Goal: Task Accomplishment & Management: Use online tool/utility

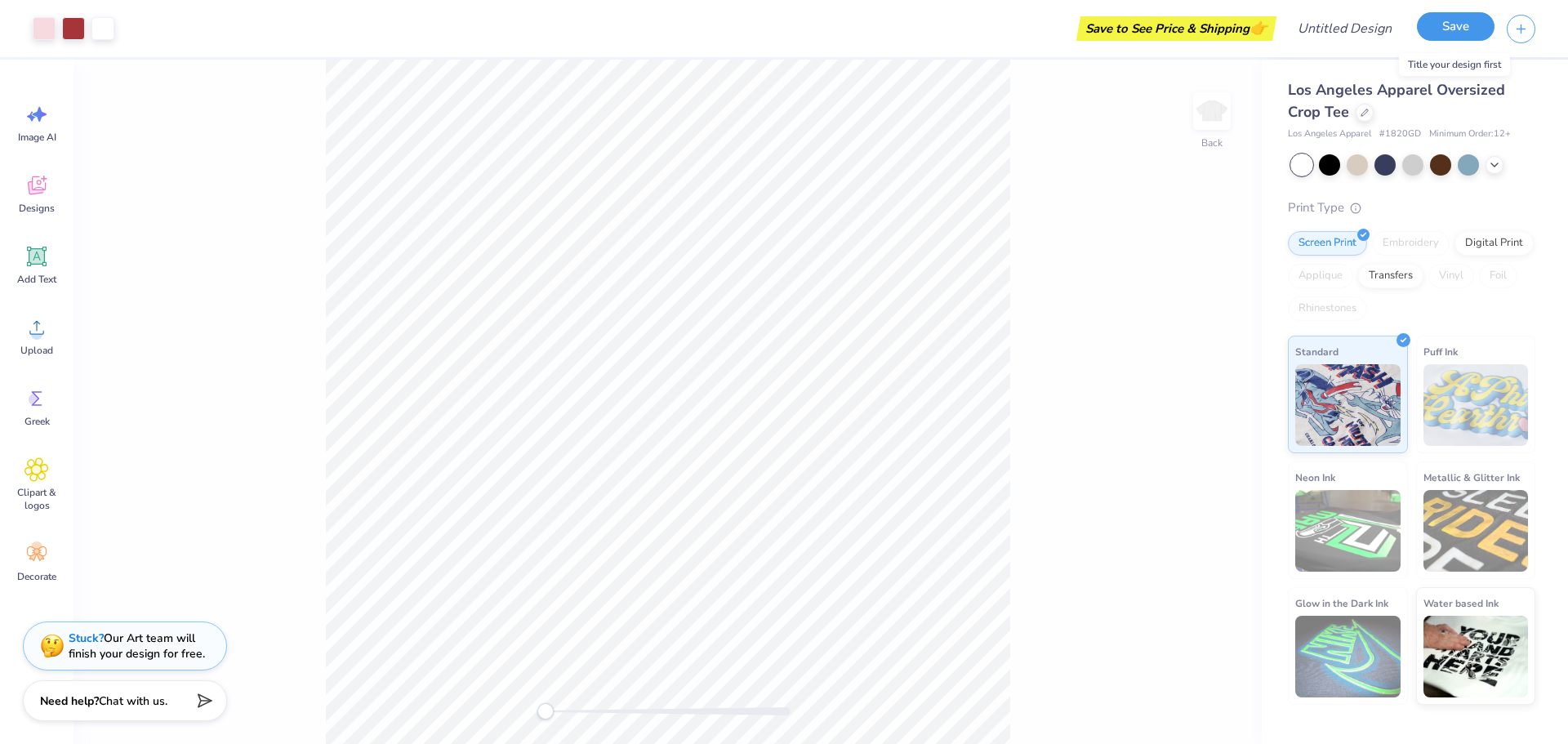
click at [1485, 29] on button "Save" at bounding box center [1455, 27] width 77 height 29
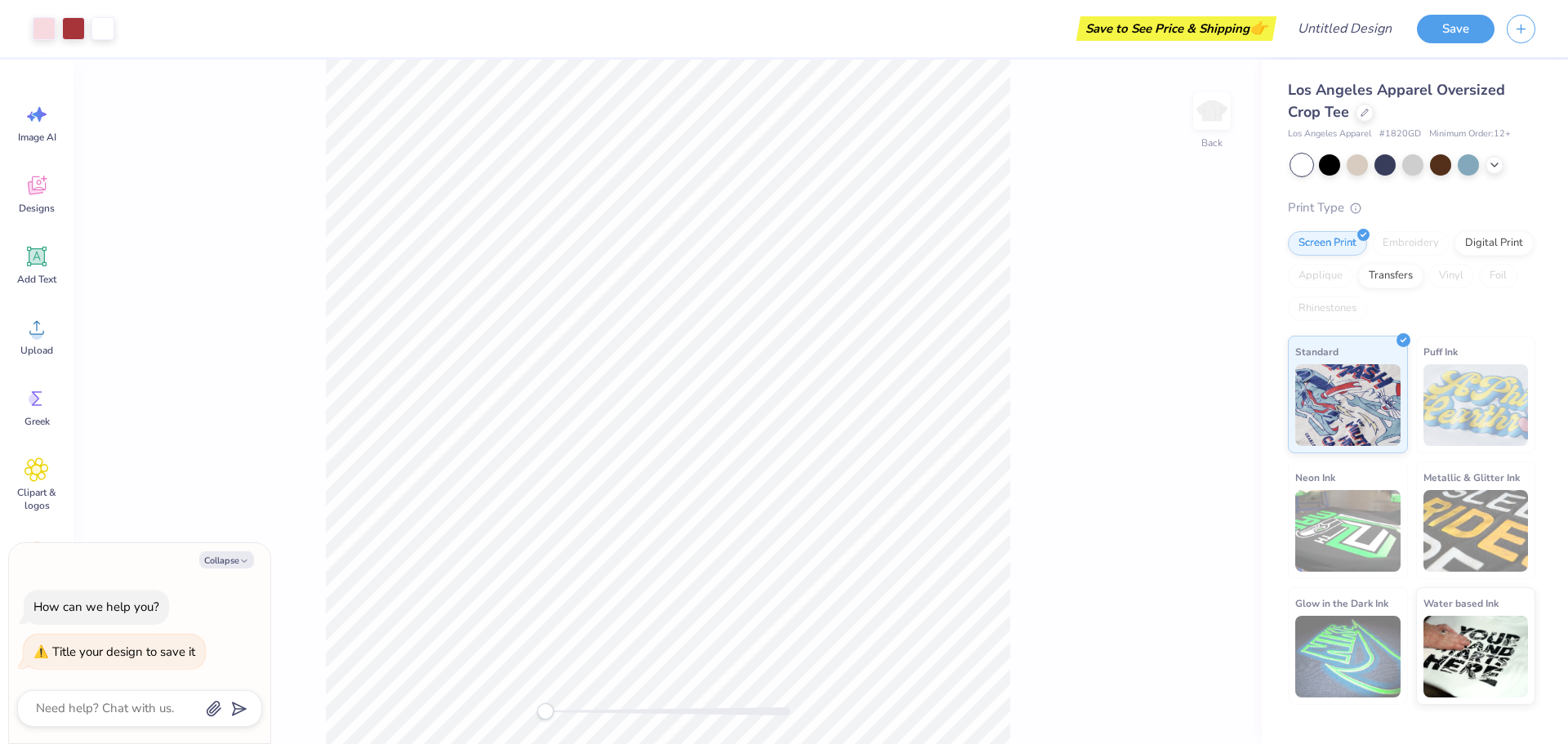
click at [1235, 23] on div "Save to See Price & Shipping 👉" at bounding box center [1176, 28] width 191 height 24
click at [1141, 24] on div "Save to See Price & Shipping 👉" at bounding box center [1176, 28] width 191 height 24
click at [1429, 30] on button "Save" at bounding box center [1455, 27] width 77 height 29
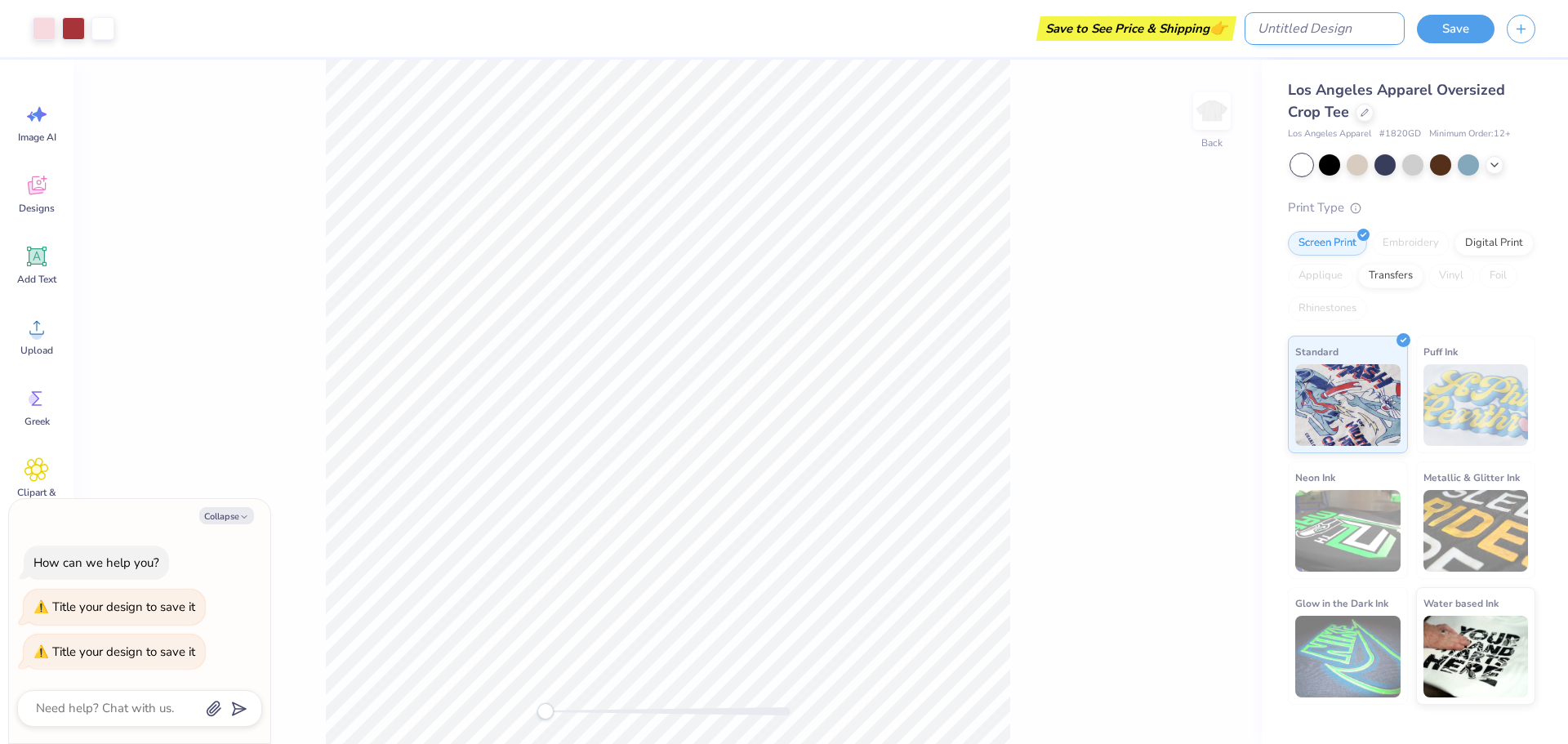
type textarea "x"
click at [1312, 34] on input "Design Title" at bounding box center [1324, 29] width 160 height 33
type input "t"
type textarea "x"
type input "te"
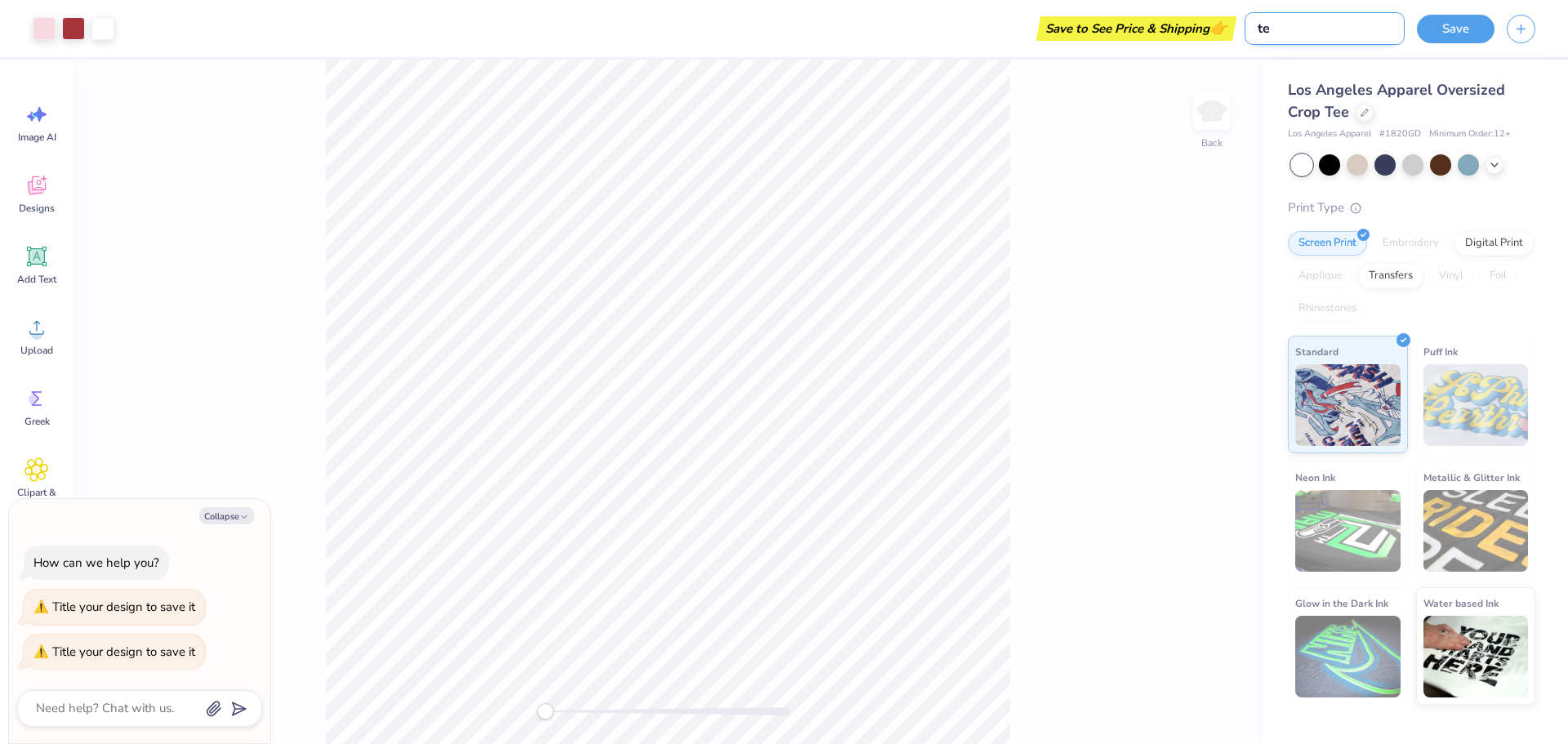
type textarea "x"
type input "tes"
type textarea "x"
type input "test"
type textarea "x"
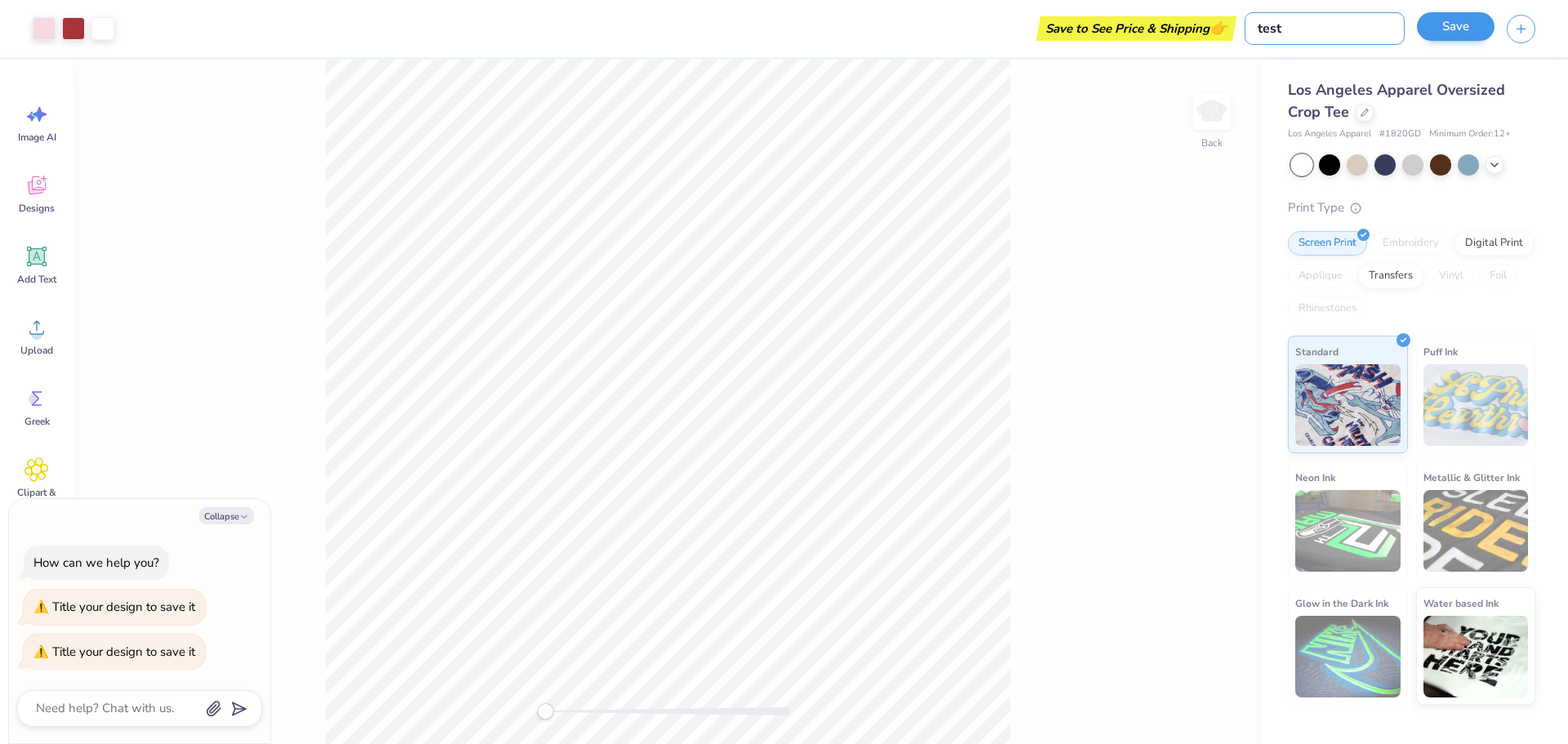
type input "test"
click at [1466, 37] on button "Save" at bounding box center [1455, 27] width 77 height 29
type textarea "x"
